Goal: Complete application form: Complete application form

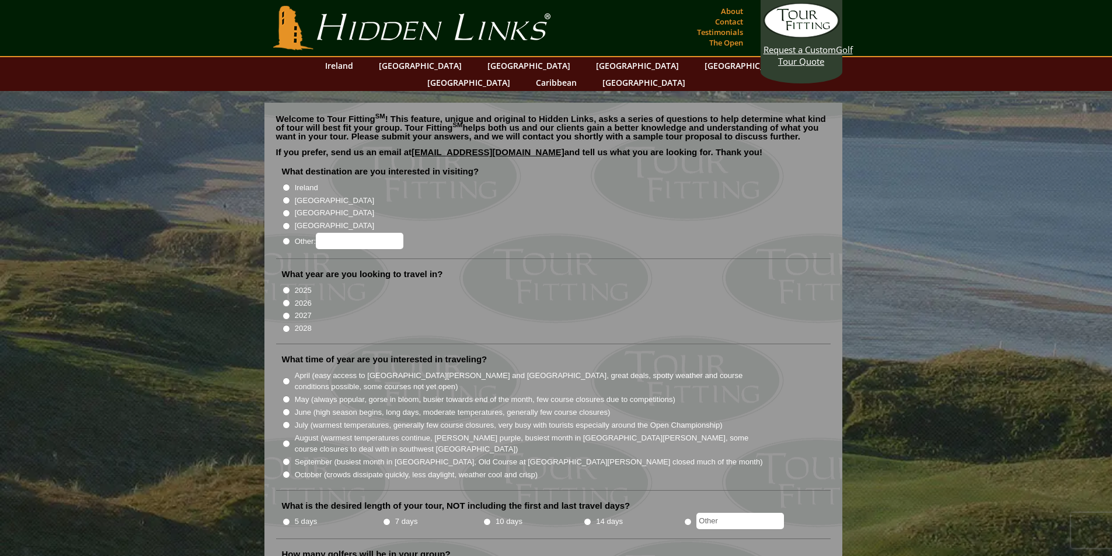
click at [287, 197] on input "[GEOGRAPHIC_DATA]" at bounding box center [286, 201] width 8 height 8
radio input "true"
click at [287, 421] on input "July (warmest temperatures, generally few course closures, very busy with touri…" at bounding box center [286, 425] width 8 height 8
radio input "true"
click at [287, 299] on input "2026" at bounding box center [286, 303] width 8 height 8
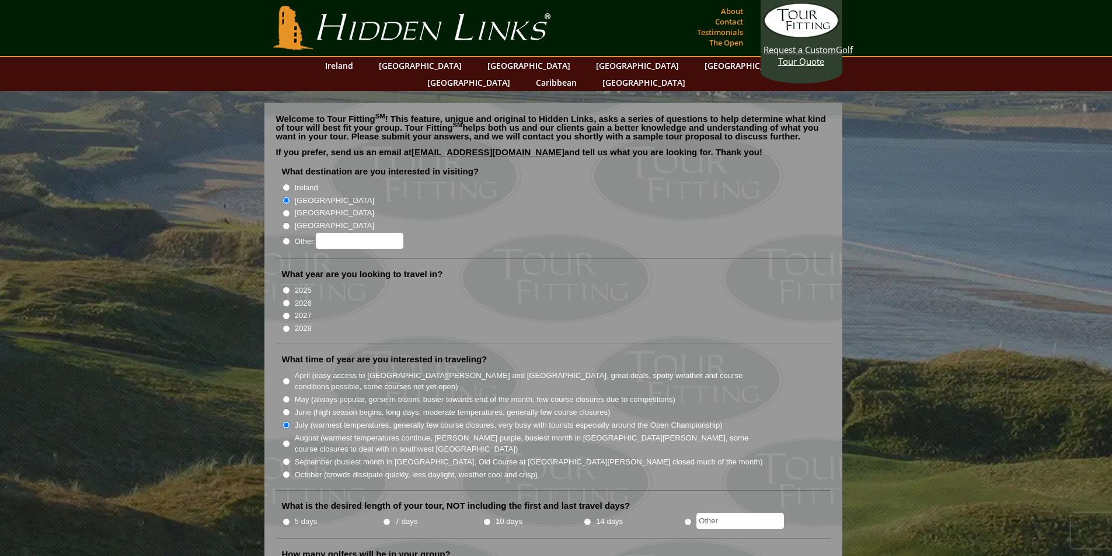
radio input "true"
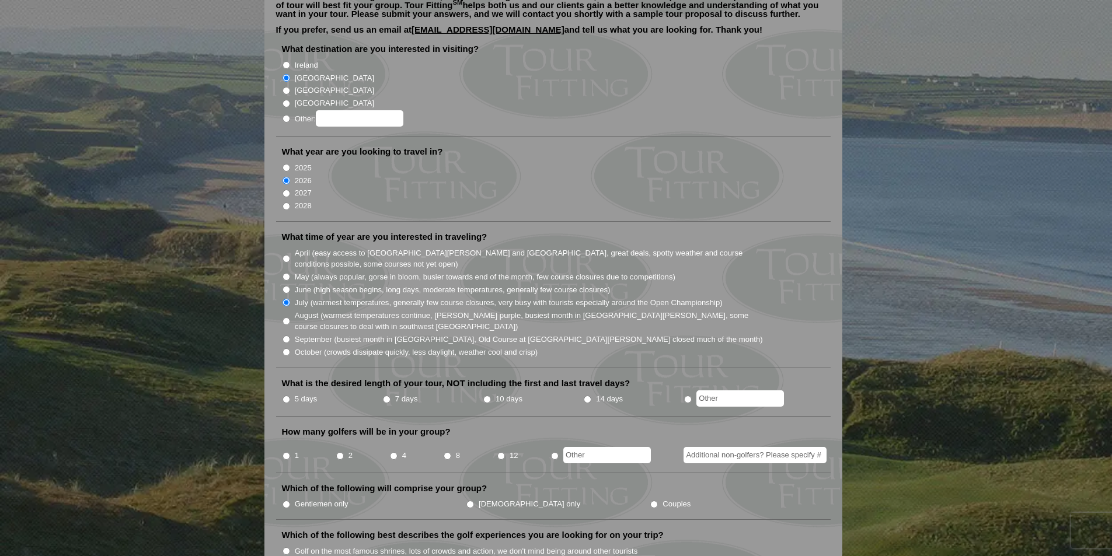
scroll to position [175, 0]
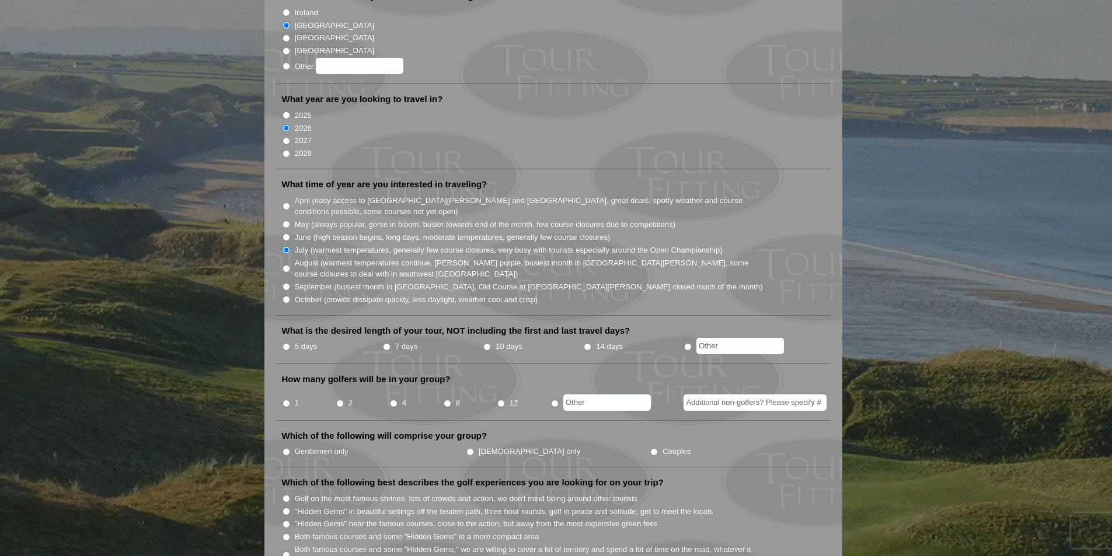
click at [295, 341] on label "5 days" at bounding box center [306, 347] width 23 height 12
click at [290, 343] on input "5 days" at bounding box center [286, 347] width 8 height 8
radio input "true"
click at [392, 400] on input "4" at bounding box center [394, 404] width 8 height 8
radio input "true"
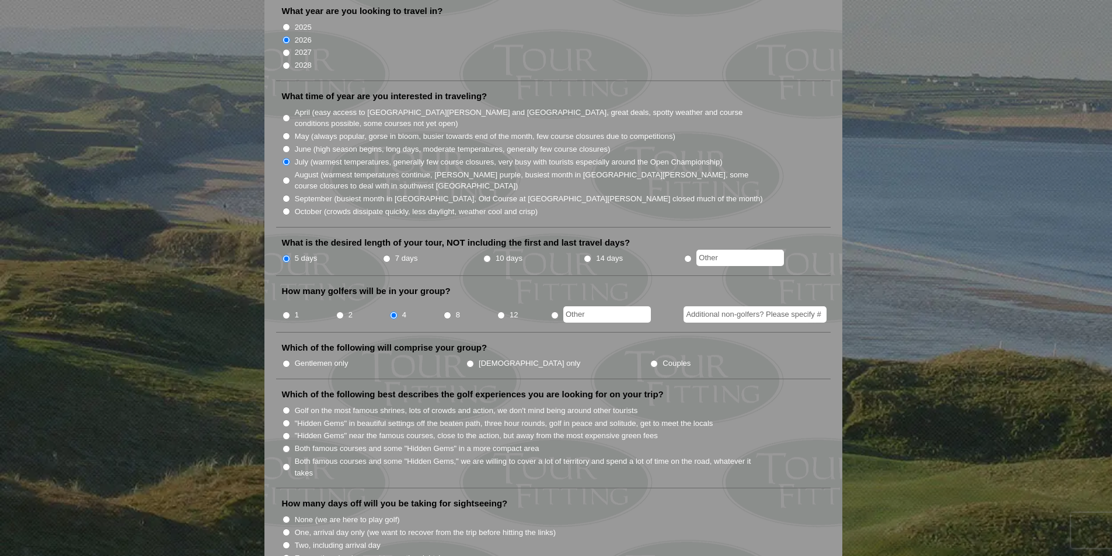
scroll to position [350, 0]
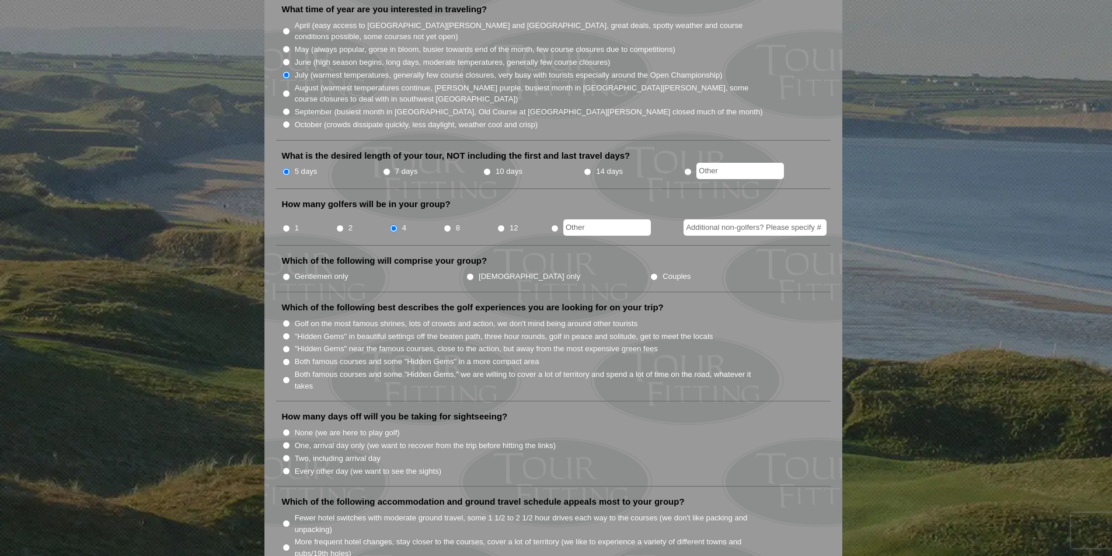
click at [309, 271] on label "Gentlemen only" at bounding box center [322, 277] width 54 height 12
click at [290, 273] on input "Gentlemen only" at bounding box center [286, 277] width 8 height 8
radio input "true"
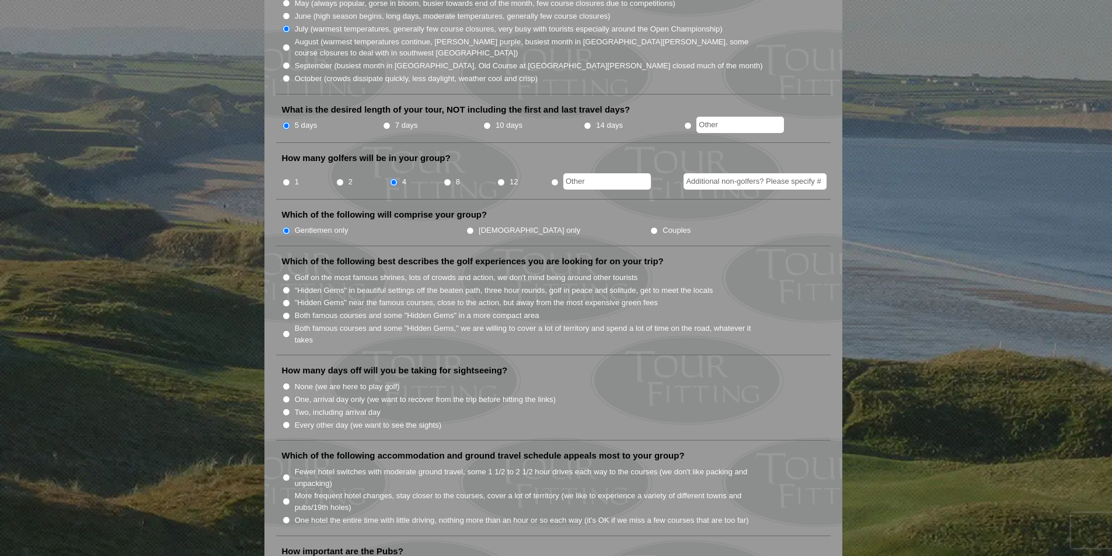
scroll to position [467, 0]
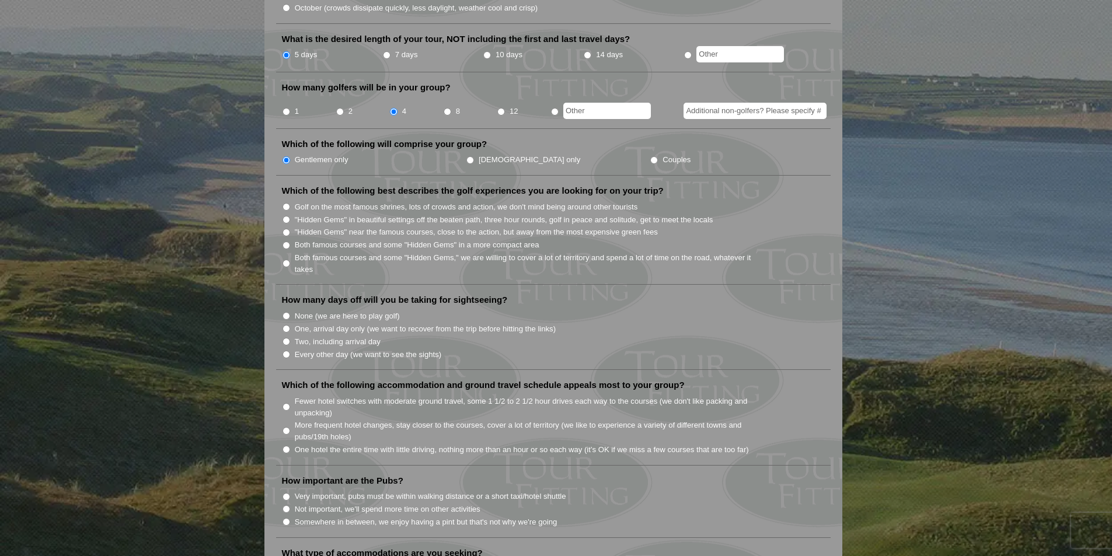
click at [292, 238] on li "Both famous courses and some "Hidden Gems" in a more compact area" at bounding box center [558, 244] width 552 height 13
click at [282, 242] on input "Both famous courses and some "Hidden Gems" in a more compact area" at bounding box center [286, 246] width 8 height 8
radio input "true"
click at [521, 323] on label "One, arrival day only (we want to recover from the trip before hitting the link…" at bounding box center [425, 329] width 261 height 12
click at [290, 325] on input "One, arrival day only (we want to recover from the trip before hitting the link…" at bounding box center [286, 329] width 8 height 8
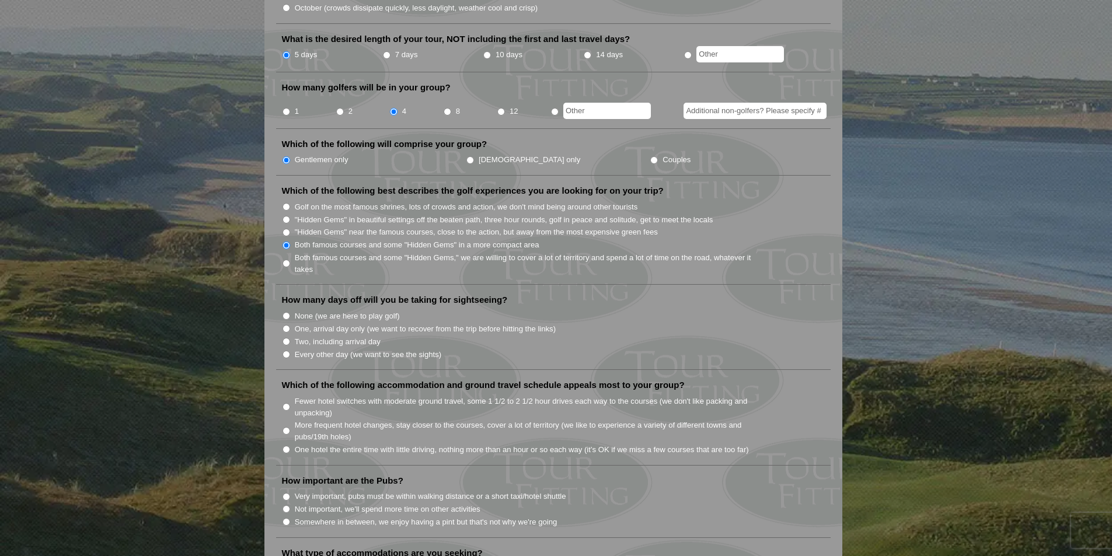
radio input "true"
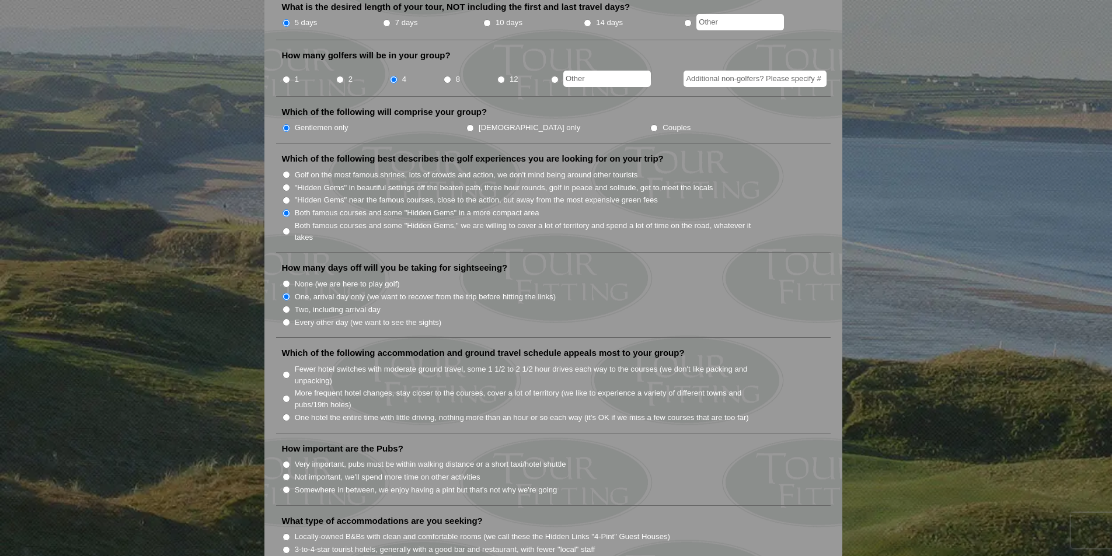
scroll to position [525, 0]
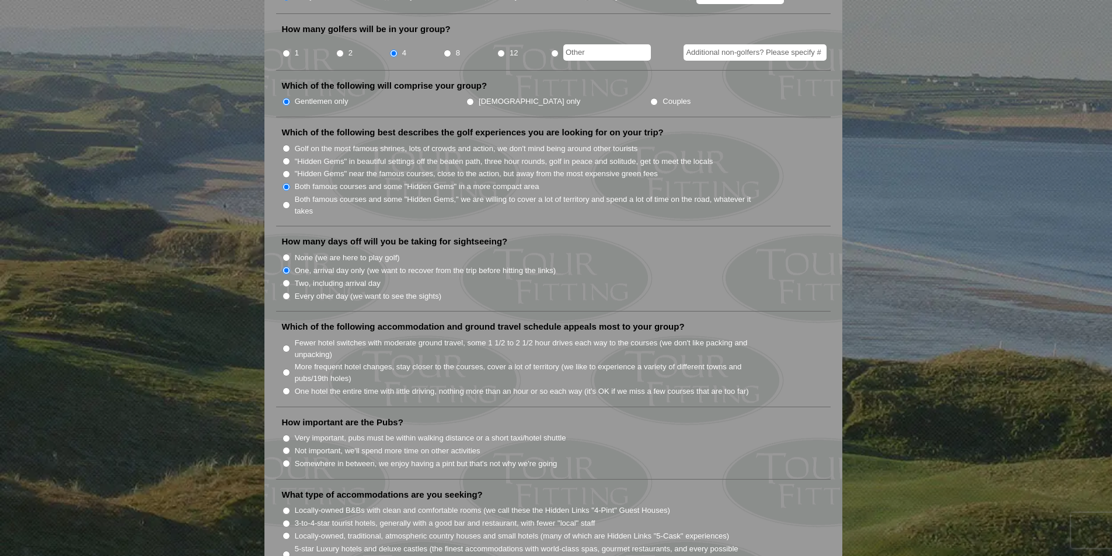
click at [338, 252] on label "None (we are here to play golf)" at bounding box center [347, 258] width 105 height 12
click at [290, 254] on input "None (we are here to play golf)" at bounding box center [286, 258] width 8 height 8
radio input "true"
click at [284, 388] on input "One hotel the entire time with little driving, nothing more than an hour or so …" at bounding box center [286, 392] width 8 height 8
radio input "true"
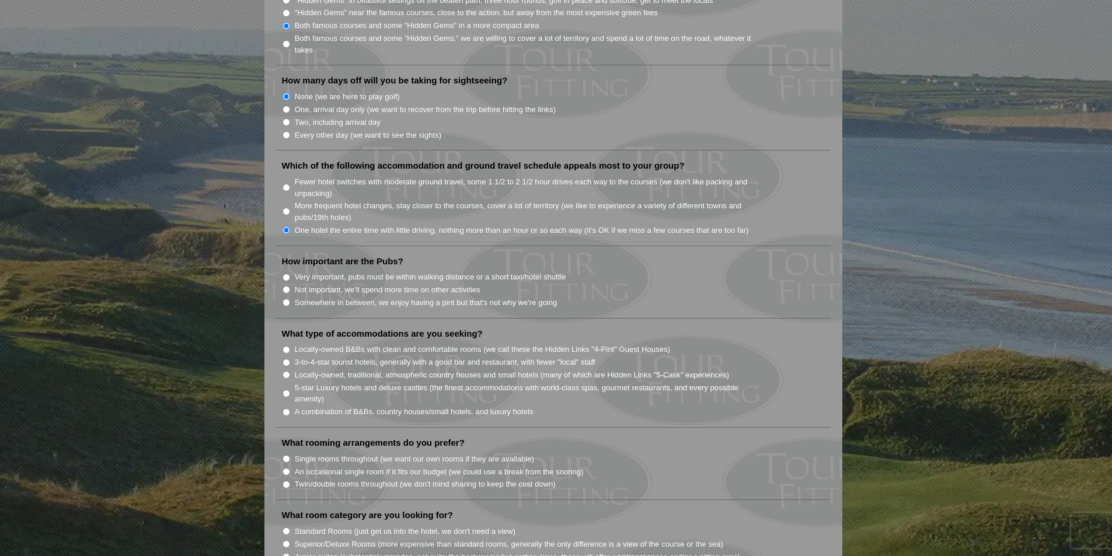
scroll to position [700, 0]
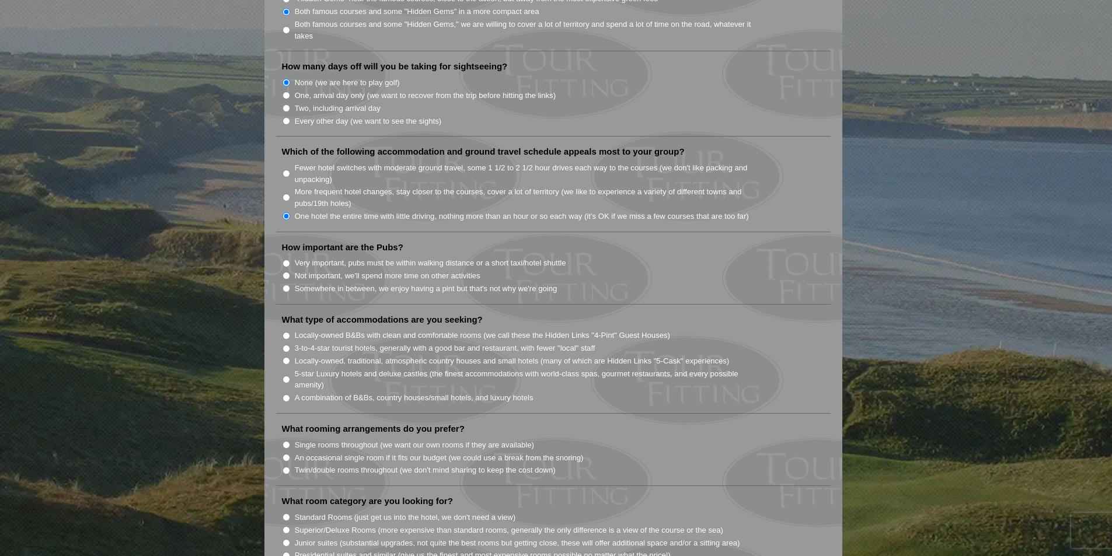
click at [284, 260] on input "Very important, pubs must be within walking distance or a short taxi/hotel shut…" at bounding box center [286, 264] width 8 height 8
radio input "true"
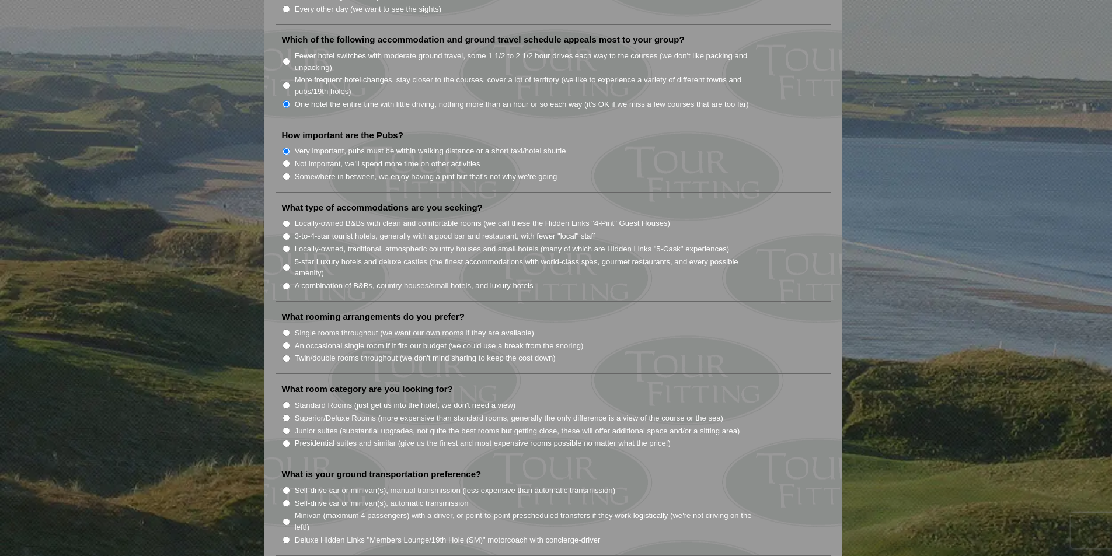
scroll to position [817, 0]
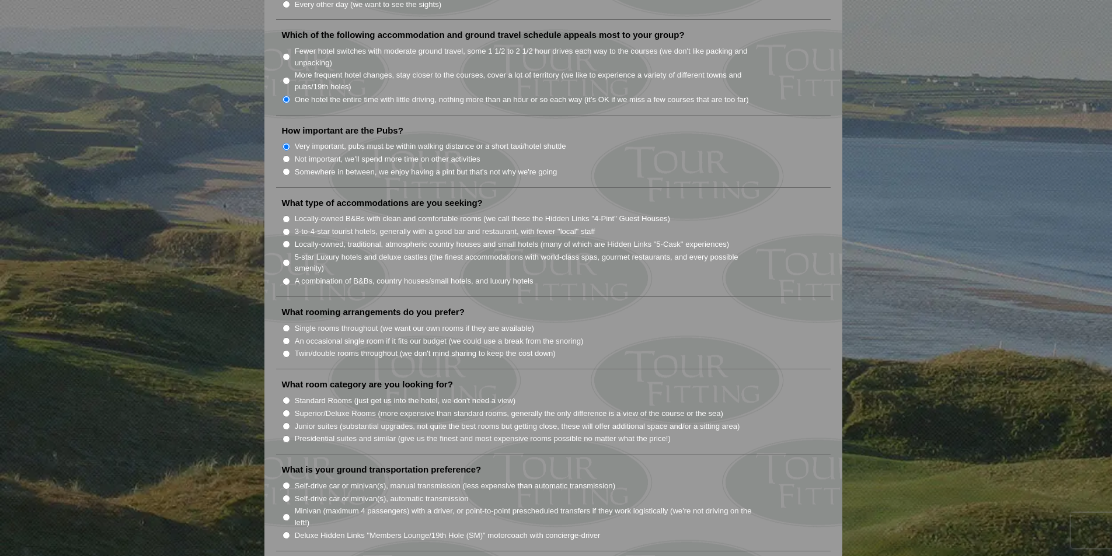
click at [285, 278] on input "A combination of B&Bs, country houses/small hotels, and luxury hotels" at bounding box center [286, 282] width 8 height 8
radio input "true"
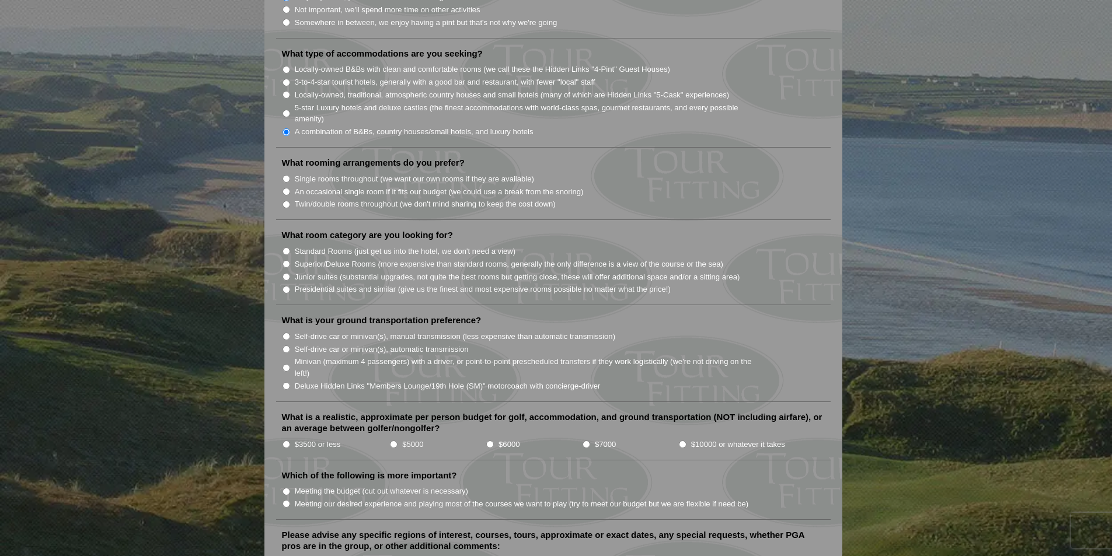
scroll to position [992, 0]
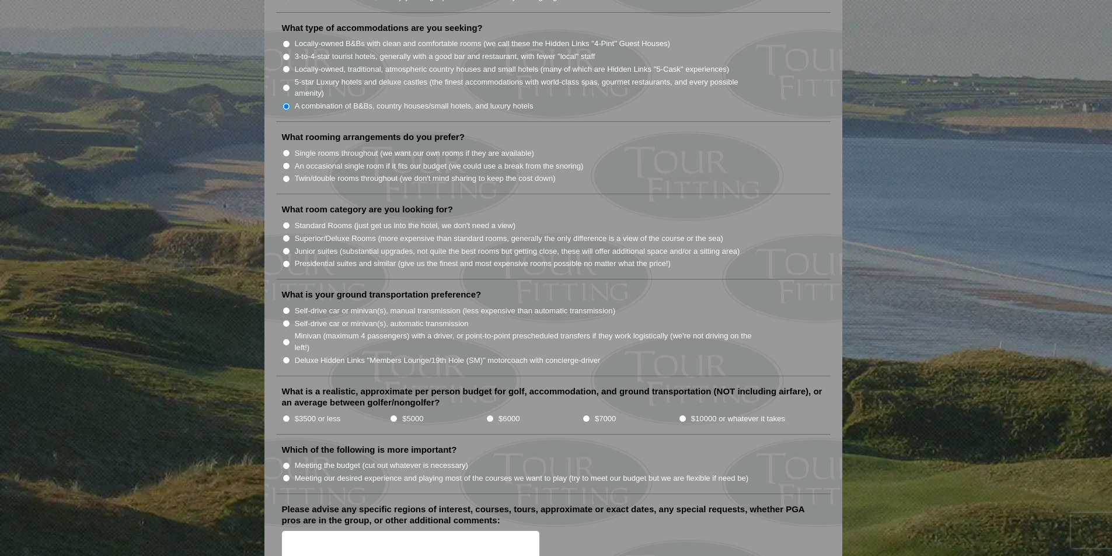
click at [376, 160] on label "An occasional single room if it fits our budget (we could use a break from the …" at bounding box center [439, 166] width 289 height 12
click at [290, 162] on input "An occasional single room if it fits our budget (we could use a break from the …" at bounding box center [286, 166] width 8 height 8
radio input "true"
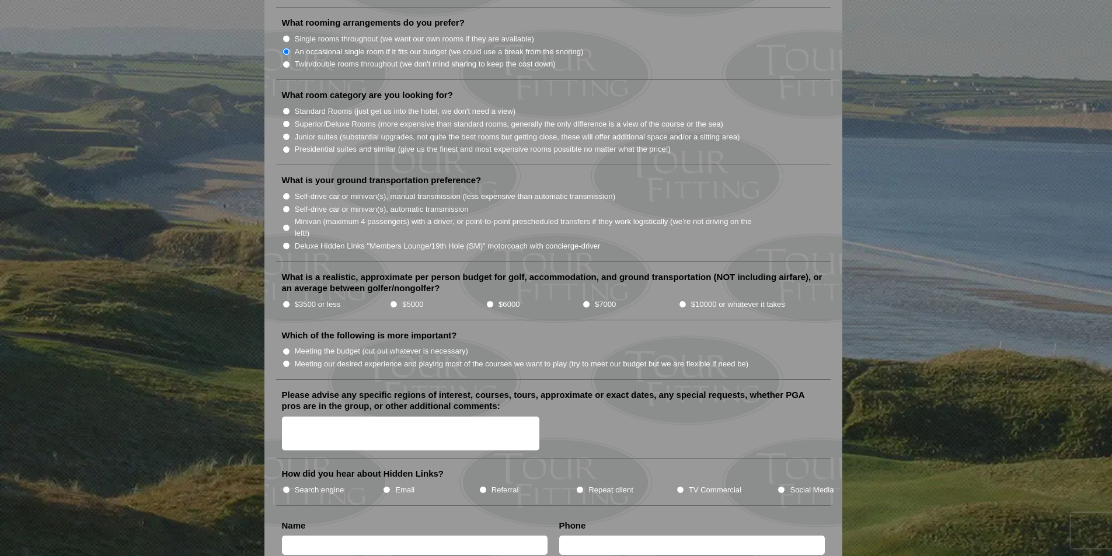
scroll to position [1109, 0]
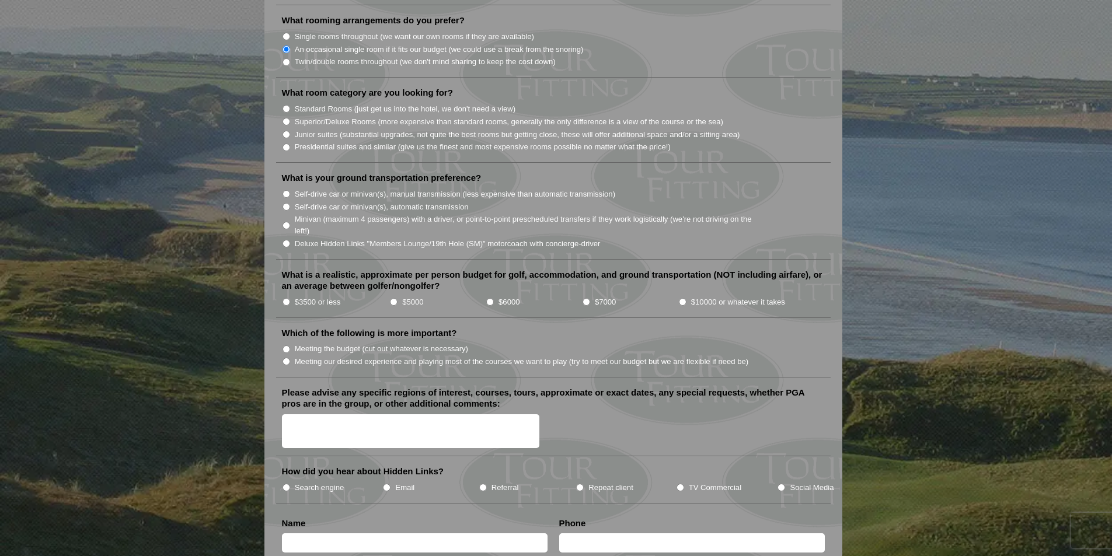
click at [338, 116] on label "Superior/Deluxe Rooms (more expensive than standard rooms, generally the only d…" at bounding box center [509, 122] width 428 height 12
click at [290, 118] on input "Superior/Deluxe Rooms (more expensive than standard rooms, generally the only d…" at bounding box center [286, 122] width 8 height 8
radio input "true"
click at [494, 214] on label "Minivan (maximum 4 passengers) with a driver, or point-to-point prescheduled tr…" at bounding box center [529, 225] width 469 height 23
click at [290, 222] on input "Minivan (maximum 4 passengers) with a driver, or point-to-point prescheduled tr…" at bounding box center [286, 226] width 8 height 8
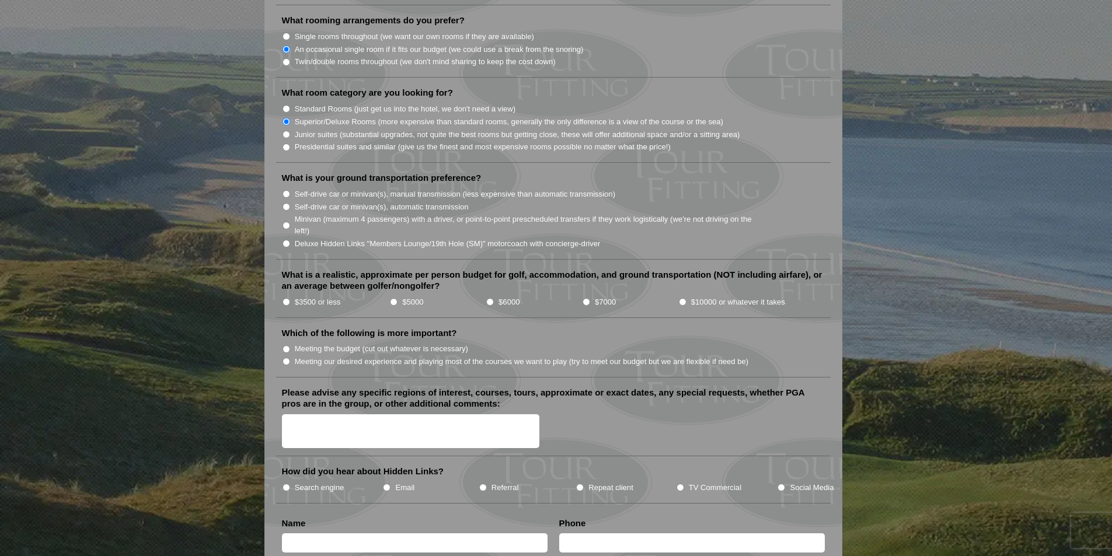
radio input "true"
click at [395, 298] on input "$5000" at bounding box center [394, 302] width 8 height 8
radio input "true"
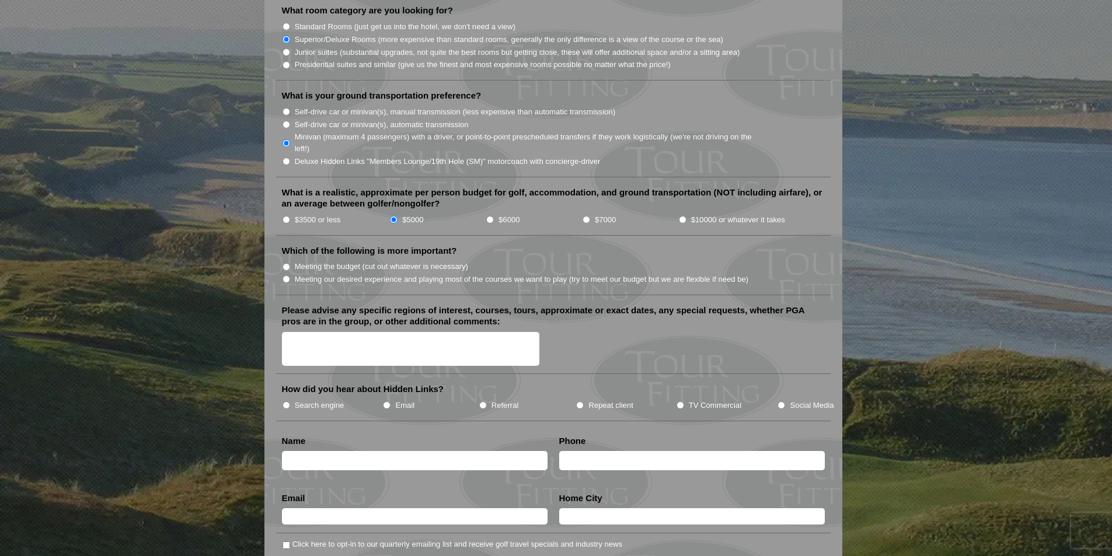
scroll to position [1226, 0]
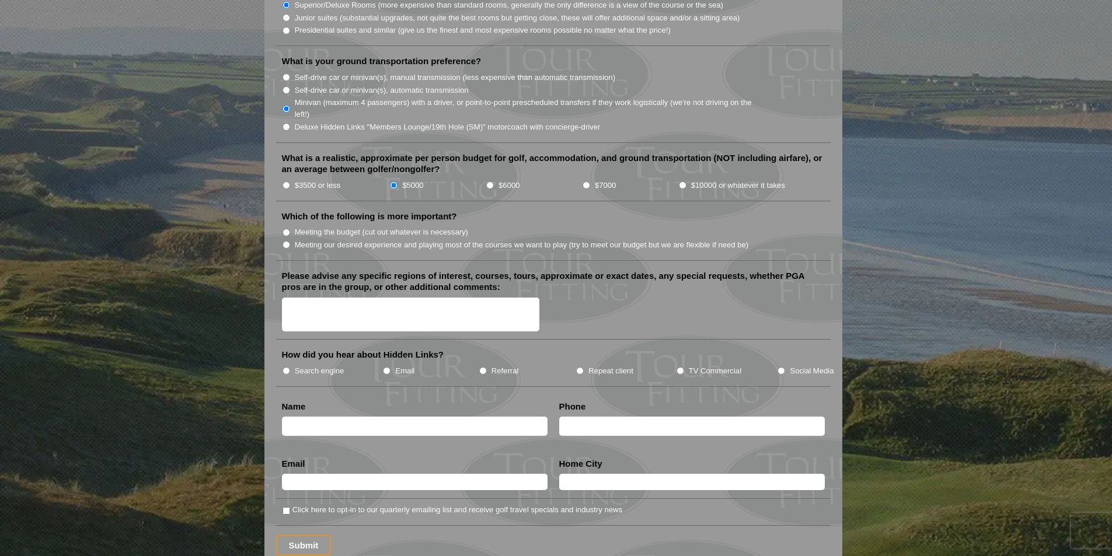
click at [383, 239] on label "Meeting our desired experience and playing most of the courses we want to play …" at bounding box center [522, 245] width 454 height 12
click at [290, 241] on input "Meeting our desired experience and playing most of the courses we want to play …" at bounding box center [286, 245] width 8 height 8
radio input "true"
click at [299, 365] on label "Search engine" at bounding box center [320, 371] width 50 height 12
click at [290, 367] on input "Search engine" at bounding box center [286, 371] width 8 height 8
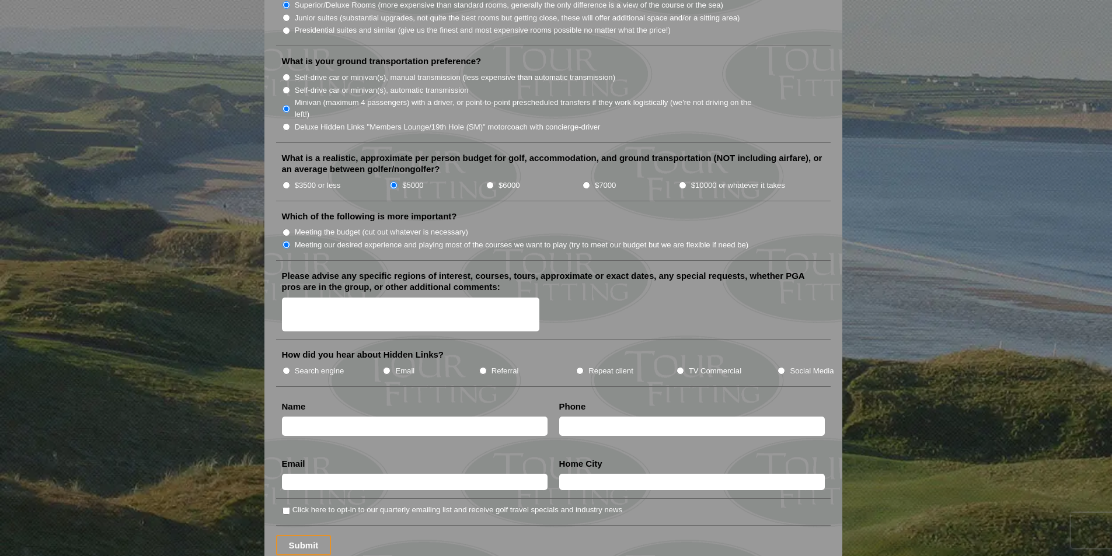
radio input "true"
click at [328, 417] on input "text" at bounding box center [415, 426] width 266 height 19
type input "[PERSON_NAME]"
type input "6154762246"
type input "[EMAIL_ADDRESS][DOMAIN_NAME]"
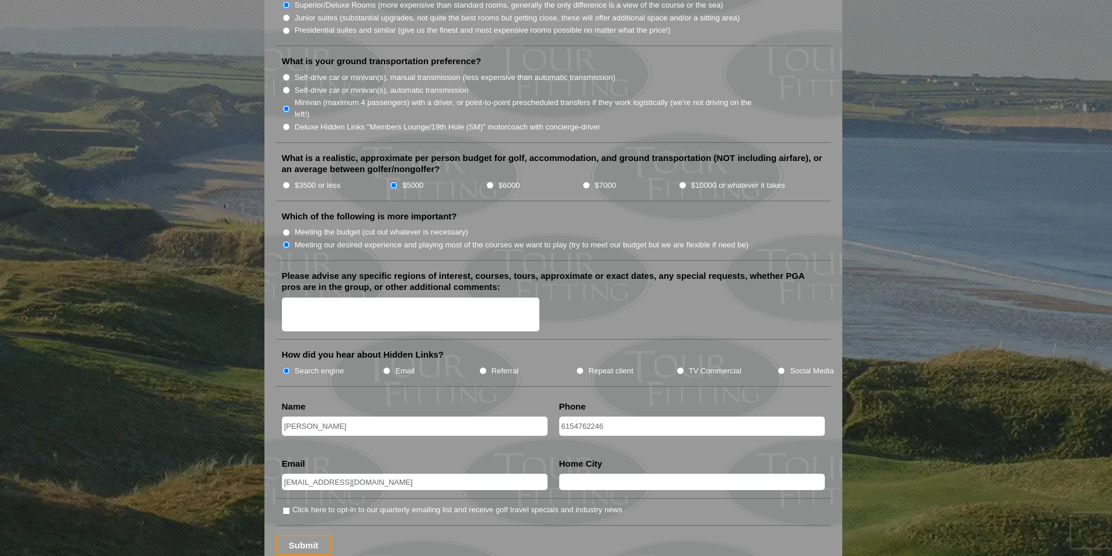
type input "[GEOGRAPHIC_DATA]"
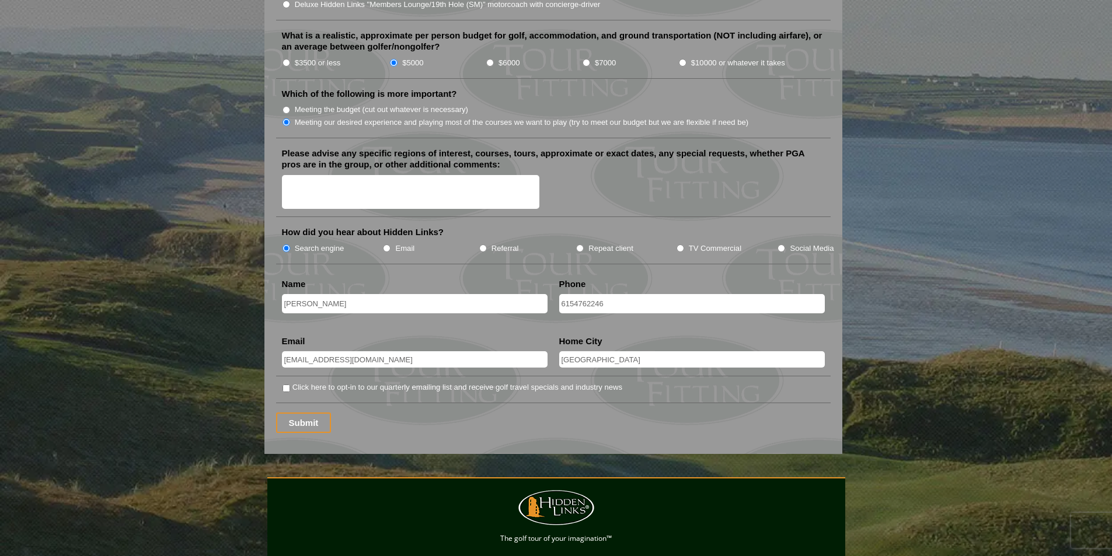
scroll to position [1401, 0]
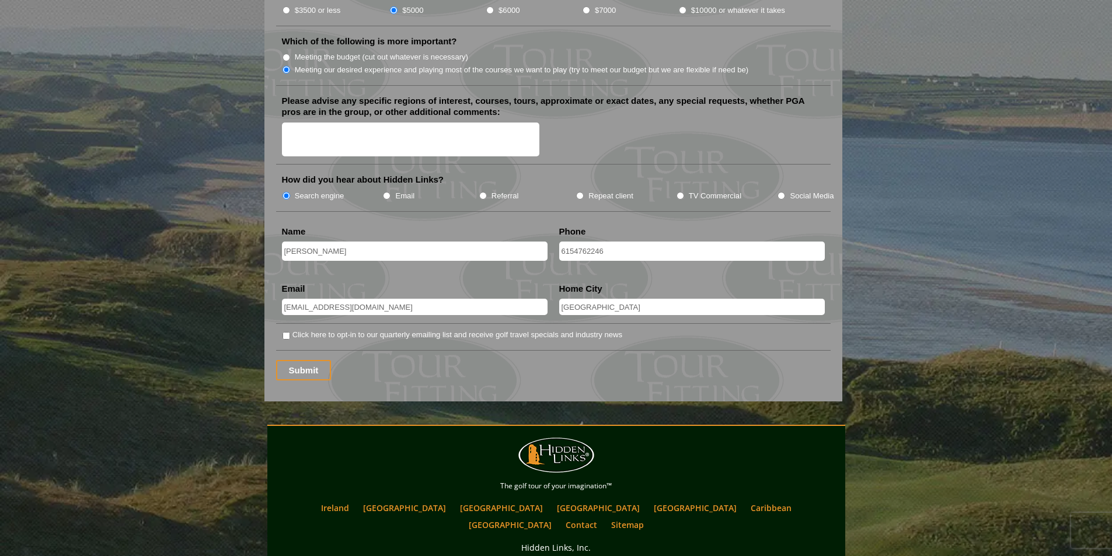
click at [376, 329] on label "Click here to opt-in to our quarterly emailing list and receive golf travel spe…" at bounding box center [457, 335] width 330 height 12
click at [290, 332] on input "Click here to opt-in to our quarterly emailing list and receive golf travel spe…" at bounding box center [286, 336] width 8 height 8
checkbox input "true"
click at [302, 360] on input "Submit" at bounding box center [303, 370] width 55 height 20
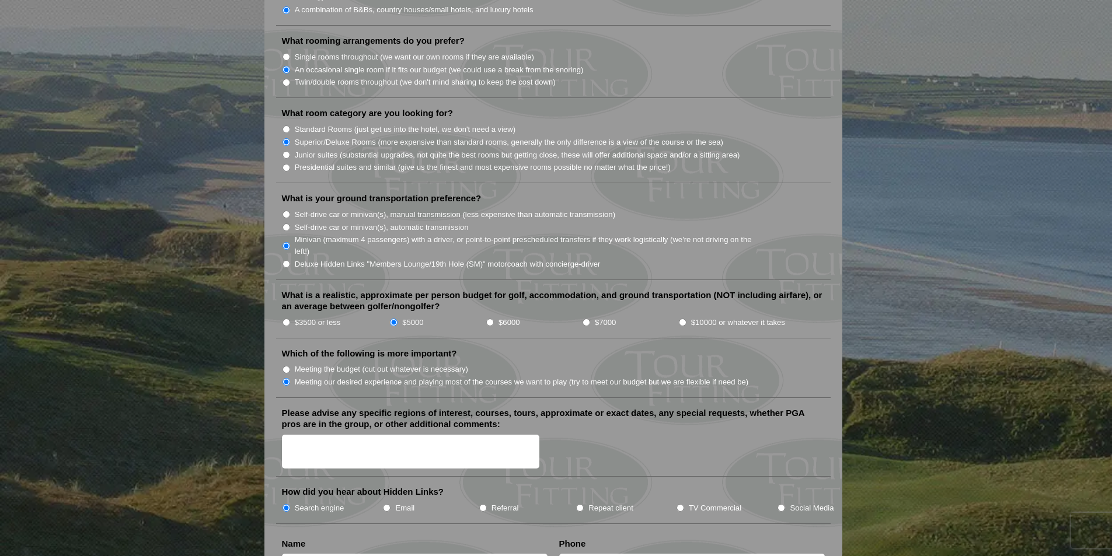
scroll to position [1342, 0]
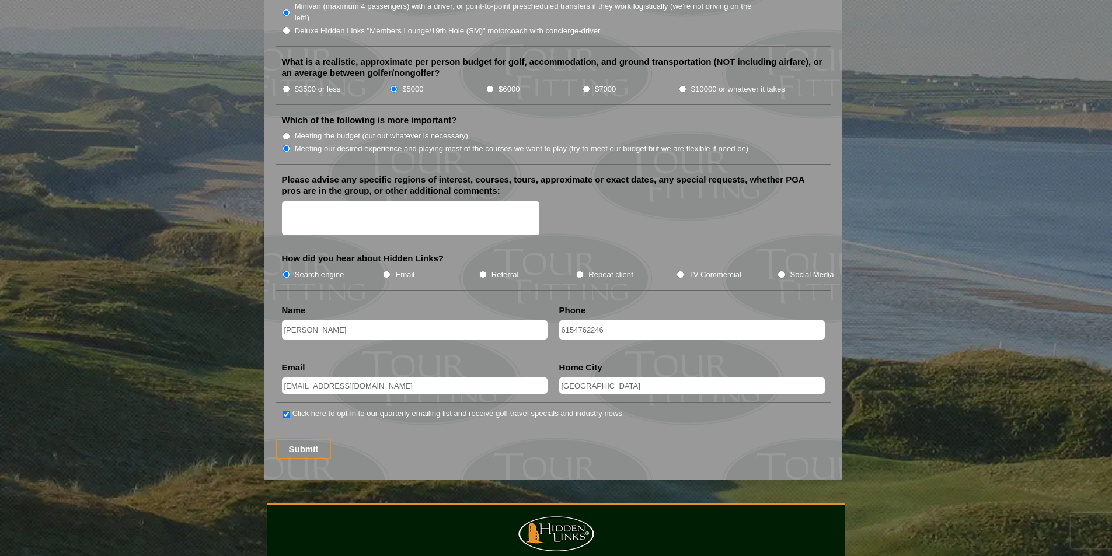
click at [442, 208] on textarea "Please advise any specific regions of interest, courses, tours, approximate or …" at bounding box center [411, 218] width 258 height 34
type textarea "n/a"
click at [313, 439] on input "Submit" at bounding box center [303, 449] width 55 height 20
